Goal: Task Accomplishment & Management: Use online tool/utility

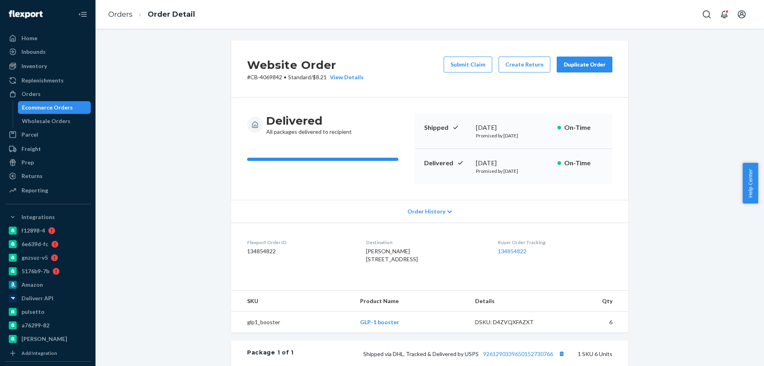
click at [74, 104] on div "Ecommerce Orders" at bounding box center [55, 107] width 72 height 11
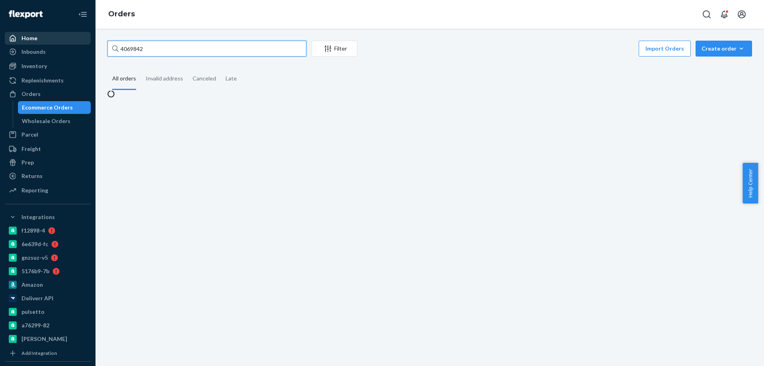
drag, startPoint x: 177, startPoint y: 51, endPoint x: 25, endPoint y: 38, distance: 152.9
click at [47, 42] on div "Home Inbounds Shipping Plans Problems Inventory Products Branded Packaging Repl…" at bounding box center [382, 183] width 764 height 366
paste input "20829"
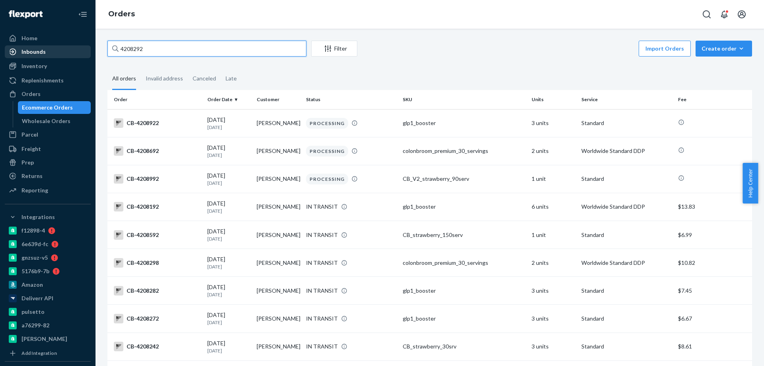
drag, startPoint x: 151, startPoint y: 48, endPoint x: 60, endPoint y: 50, distance: 90.3
click at [78, 51] on div "Home Inbounds Shipping Plans Problems Inventory Products Branded Packaging Repl…" at bounding box center [382, 183] width 764 height 366
paste input "189314"
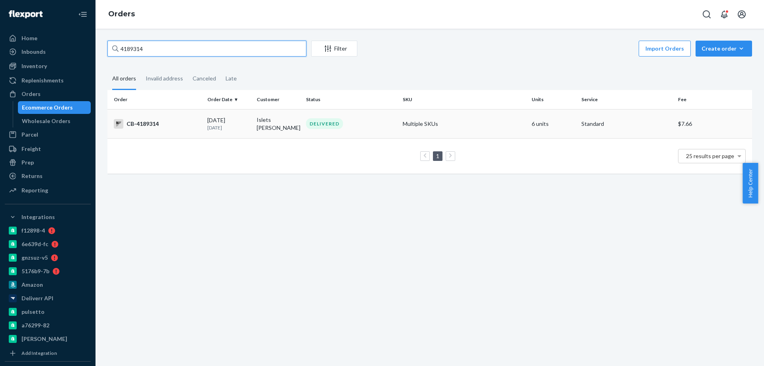
type input "4189314"
click at [251, 131] on td "[DATE] [DATE]" at bounding box center [228, 123] width 49 height 29
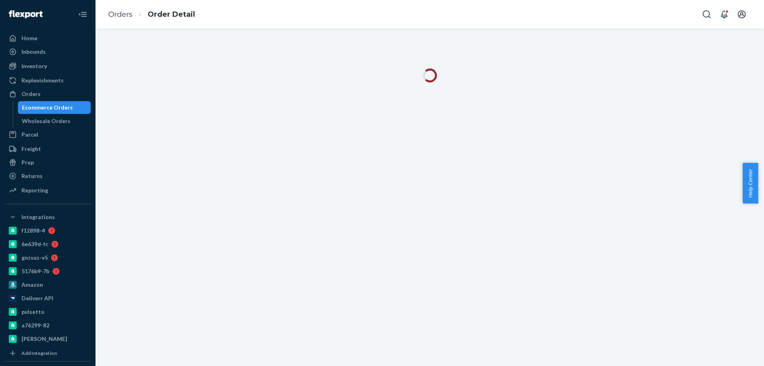
click at [394, 17] on div "Orders Order Detail" at bounding box center [429, 14] width 668 height 29
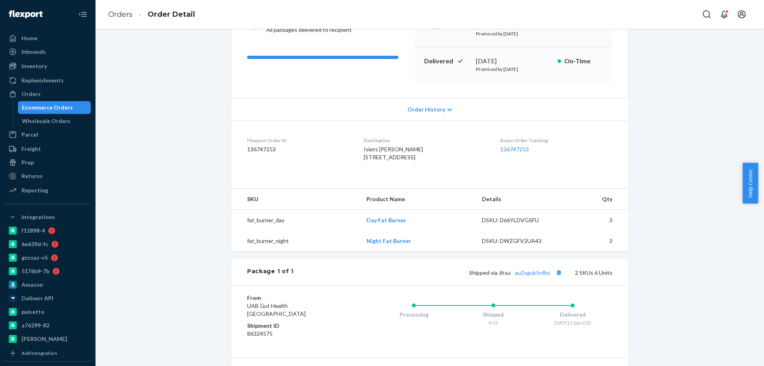
scroll to position [119, 0]
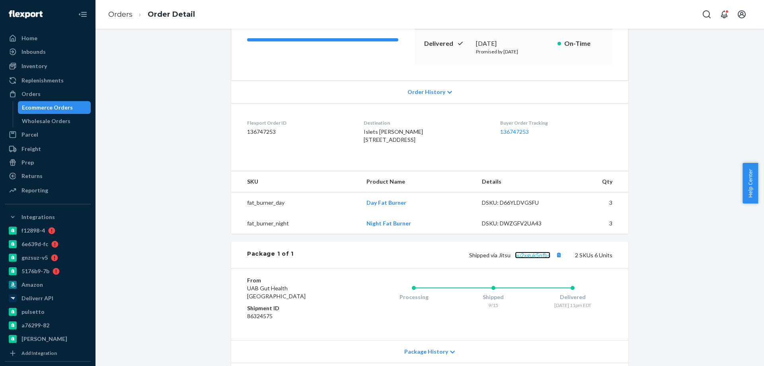
click at [539, 258] on link "au2xguk5nfbs" at bounding box center [532, 254] width 35 height 7
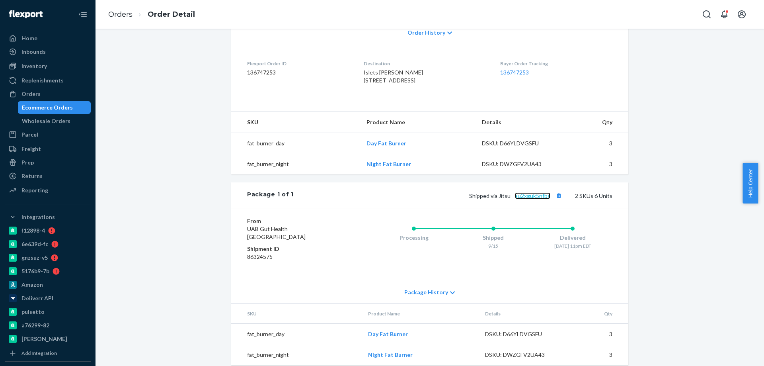
scroll to position [203, 0]
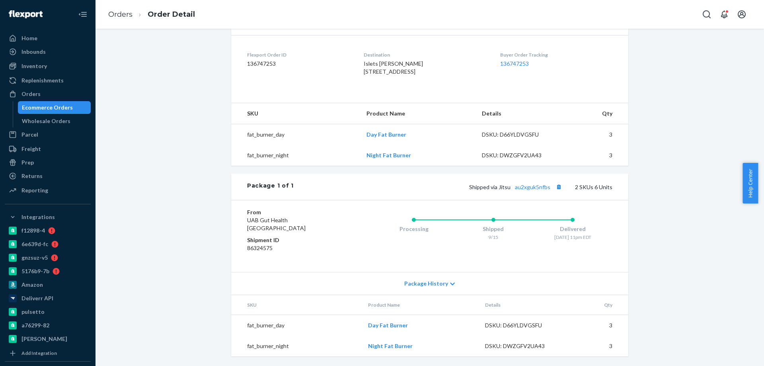
click at [201, 204] on div "Website Order # CB-4189314 • Standard / $7.66 View Details Submit Claim Create …" at bounding box center [429, 109] width 656 height 512
click at [179, 322] on div "Website Order # CB-4189314 • Standard / $7.66 View Details Submit Claim Create …" at bounding box center [429, 109] width 656 height 512
click at [190, 321] on div "Website Order # CB-4189314 • Standard / $7.66 View Details Submit Claim Create …" at bounding box center [429, 109] width 656 height 512
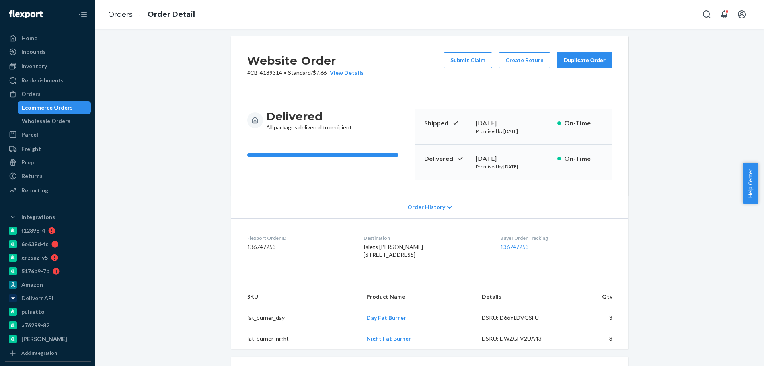
scroll to position [0, 0]
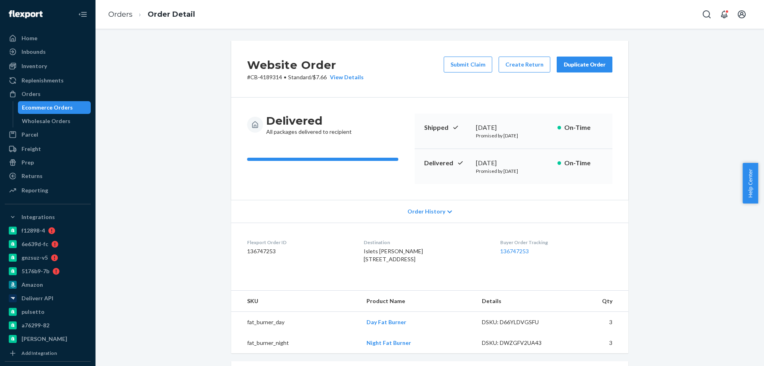
click at [60, 104] on div "Ecommerce Orders" at bounding box center [47, 107] width 51 height 8
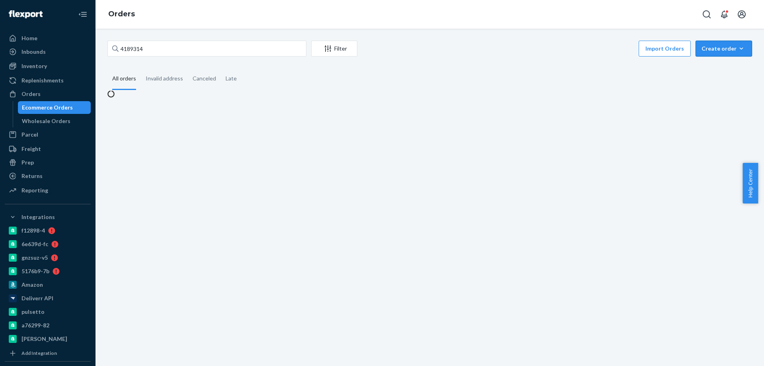
click at [715, 45] on div "Create order" at bounding box center [723, 49] width 45 height 8
click at [715, 61] on span "Ecommerce order" at bounding box center [703, 58] width 44 height 6
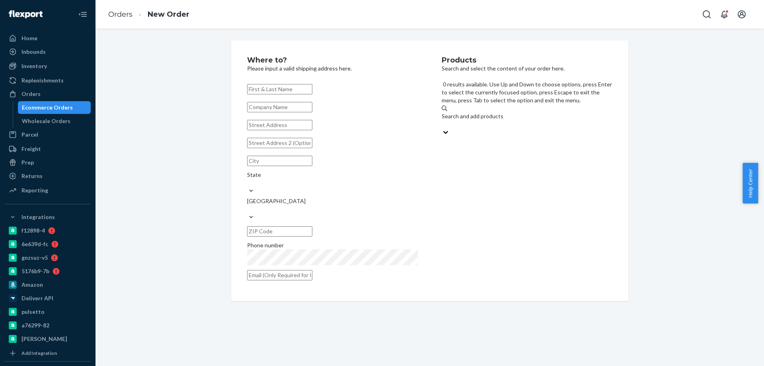
click at [489, 112] on div "Search and add products" at bounding box center [527, 116] width 171 height 8
click at [442, 120] on input "0 results available. Use Up and Down to choose options, press Enter to select t…" at bounding box center [442, 124] width 1 height 8
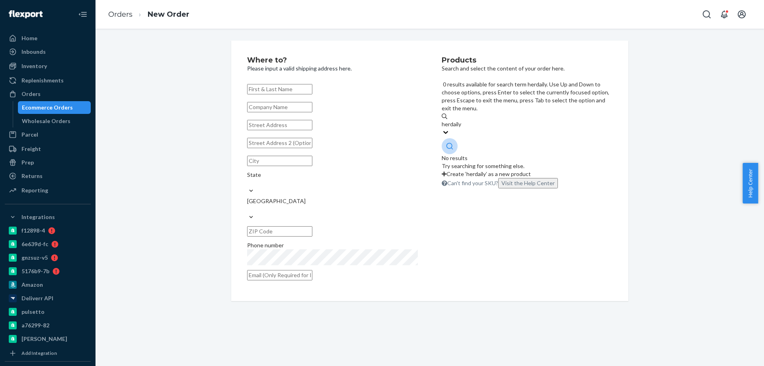
type input "herdaily"
